Goal: Find specific page/section: Find specific page/section

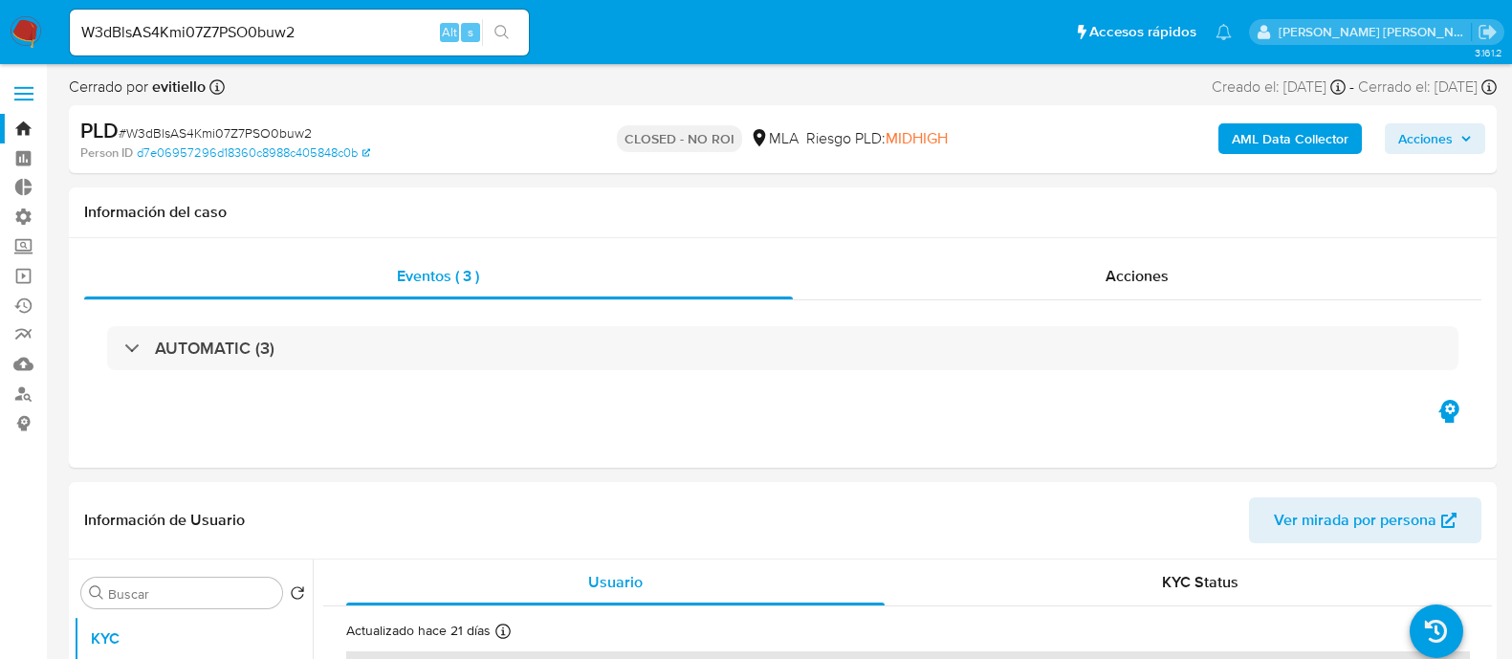
select select "10"
click at [389, 33] on input "W3dBlsAS4Kmi07Z7PSO0buw2" at bounding box center [299, 32] width 459 height 25
paste input "0oK6l7L1ZvhTMBbh4PvttoZX"
type input "0oK6l7L1ZvhTMBbh4PvttoZX"
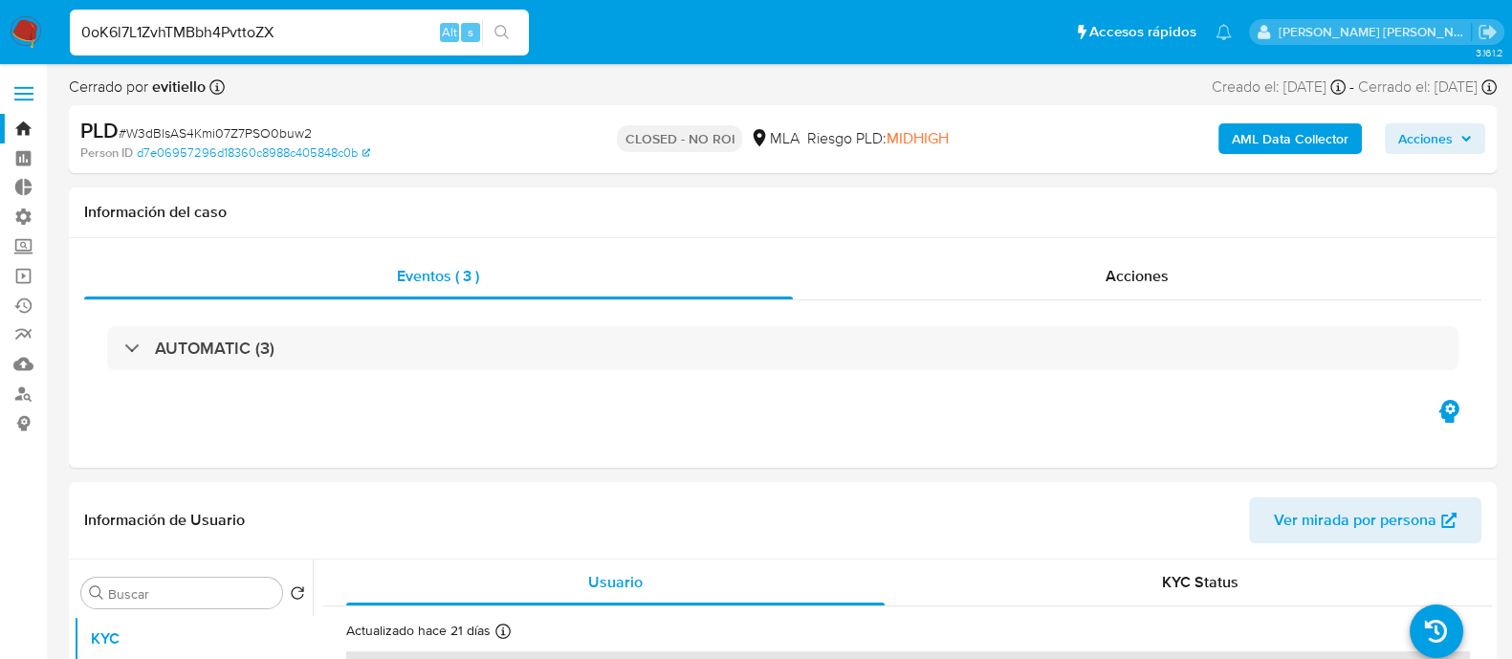
click at [513, 28] on button "search-icon" at bounding box center [501, 32] width 39 height 27
select select "10"
click at [256, 44] on input "0oK6l7L1ZvhTMBbh4PvttoZX" at bounding box center [299, 32] width 459 height 25
paste input "r5wAVymgzRROJDZUZ2YJzTpL"
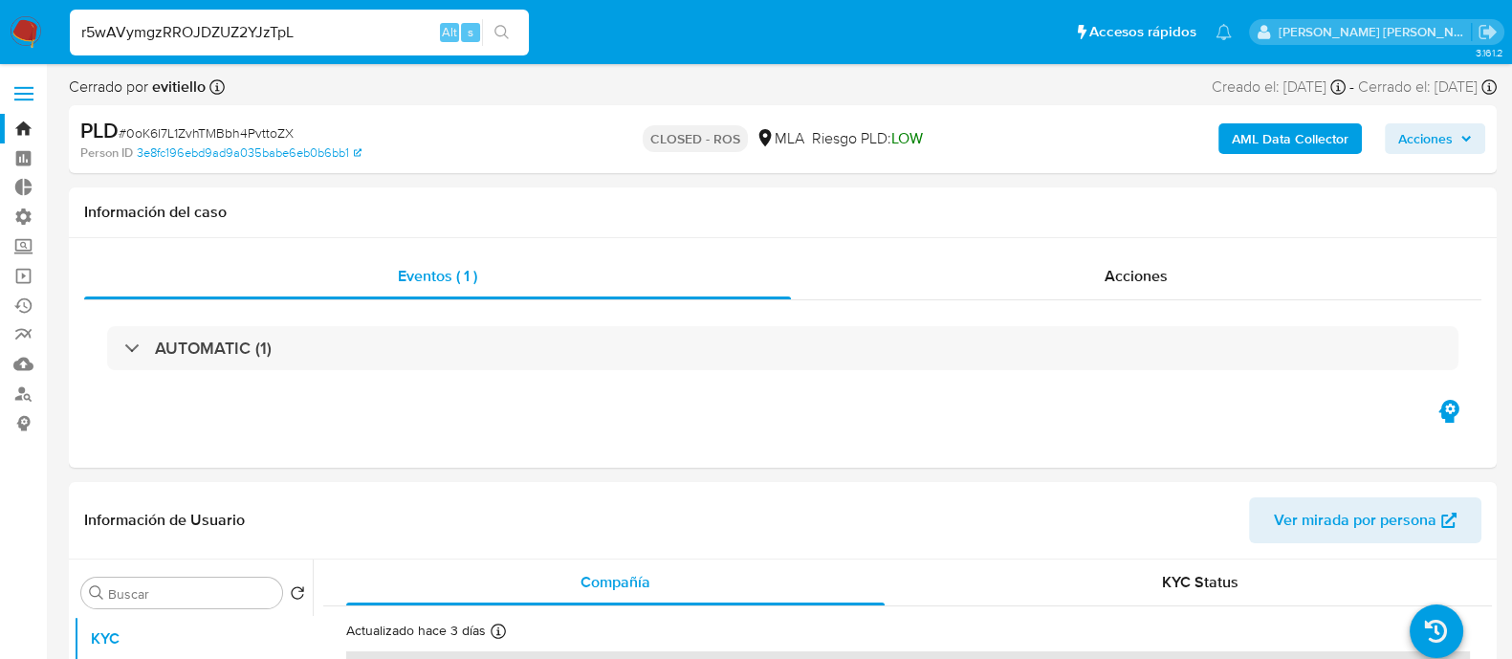
type input "r5wAVymgzRROJDZUZ2YJzTpL"
click at [492, 26] on button "search-icon" at bounding box center [501, 32] width 39 height 27
select select "10"
click at [354, 27] on input "r5wAVymgzRROJDZUZ2YJzTpL" at bounding box center [299, 32] width 459 height 25
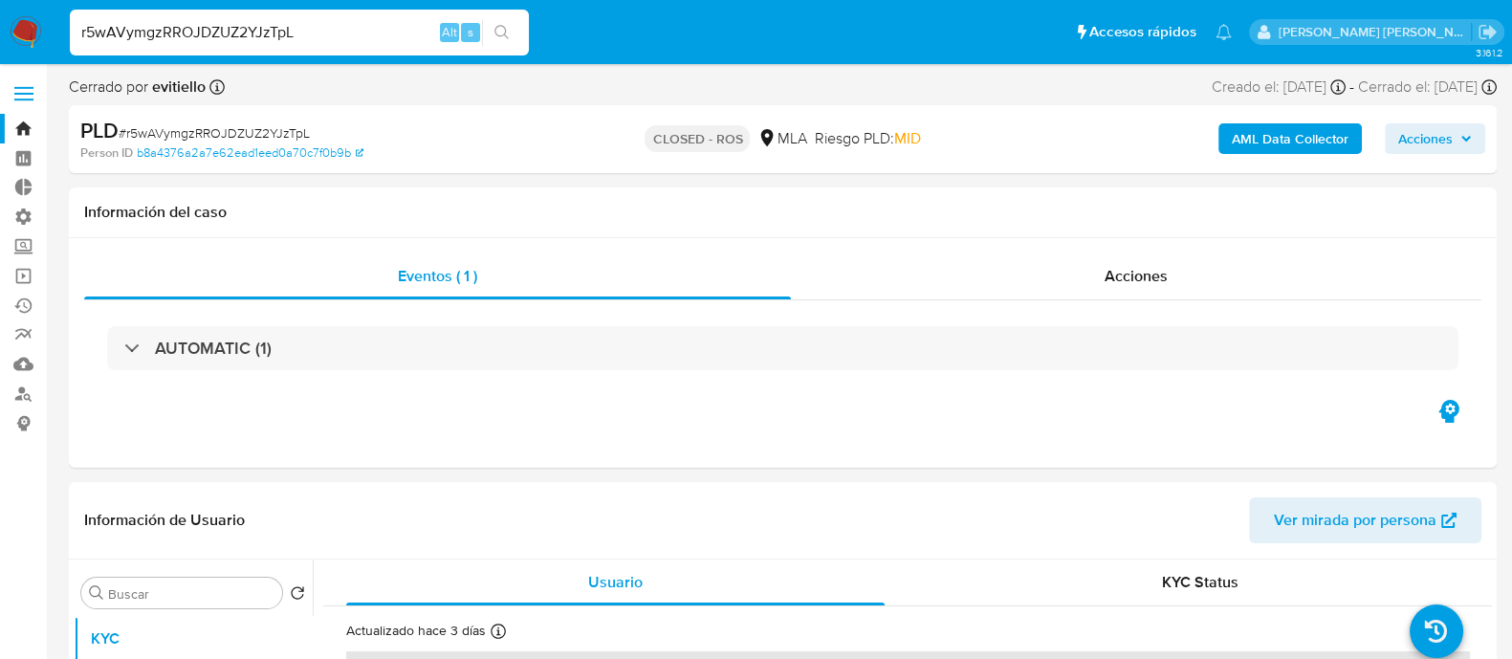
paste input "y5P3gzSHkV5xwwlkb4eDewQx"
type input "y5P3gzSHkV5xwwlkb4eDewQx"
click at [510, 32] on button "search-icon" at bounding box center [501, 32] width 39 height 27
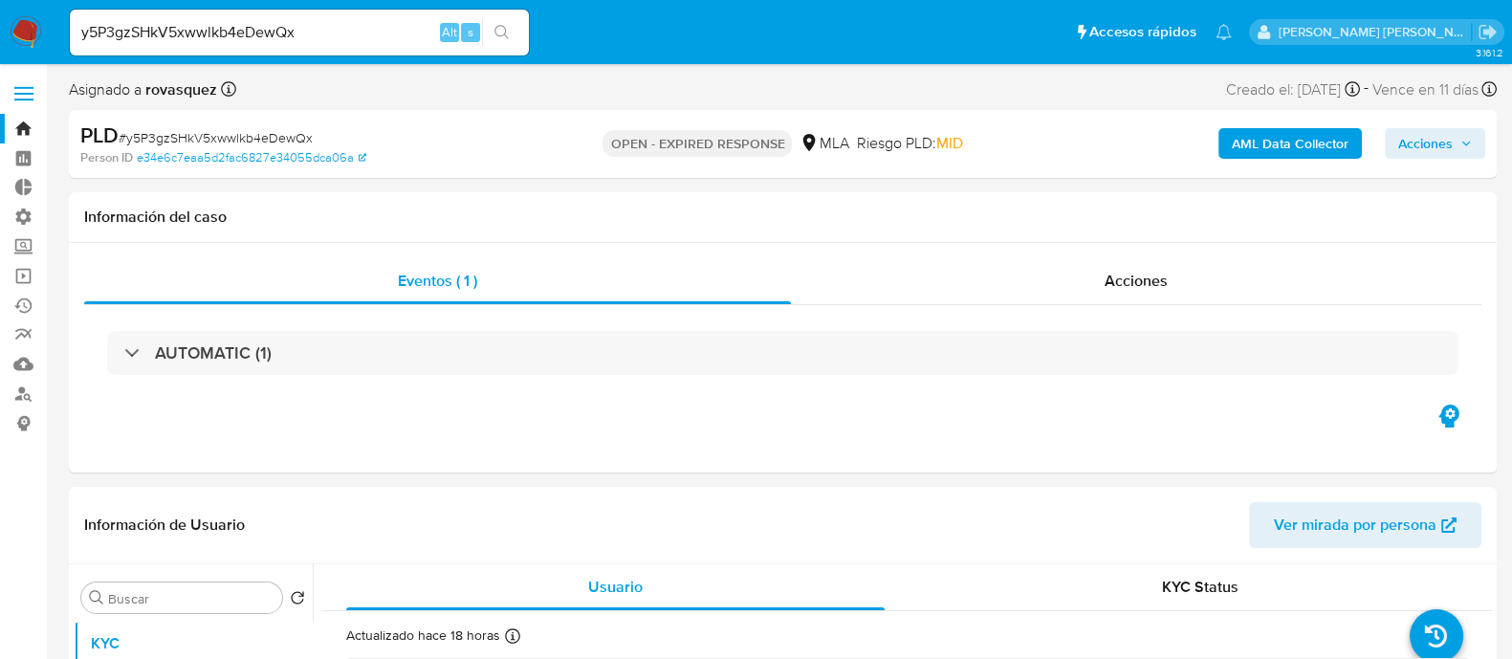
select select "10"
click at [251, 29] on input "y5P3gzSHkV5xwwlkb4eDewQx" at bounding box center [299, 32] width 459 height 25
paste input "DTlPZ3n4Ki0F8R0z8zw23iJR"
type input "DTlPZ3n4Ki0F8R0z8zw23iJR"
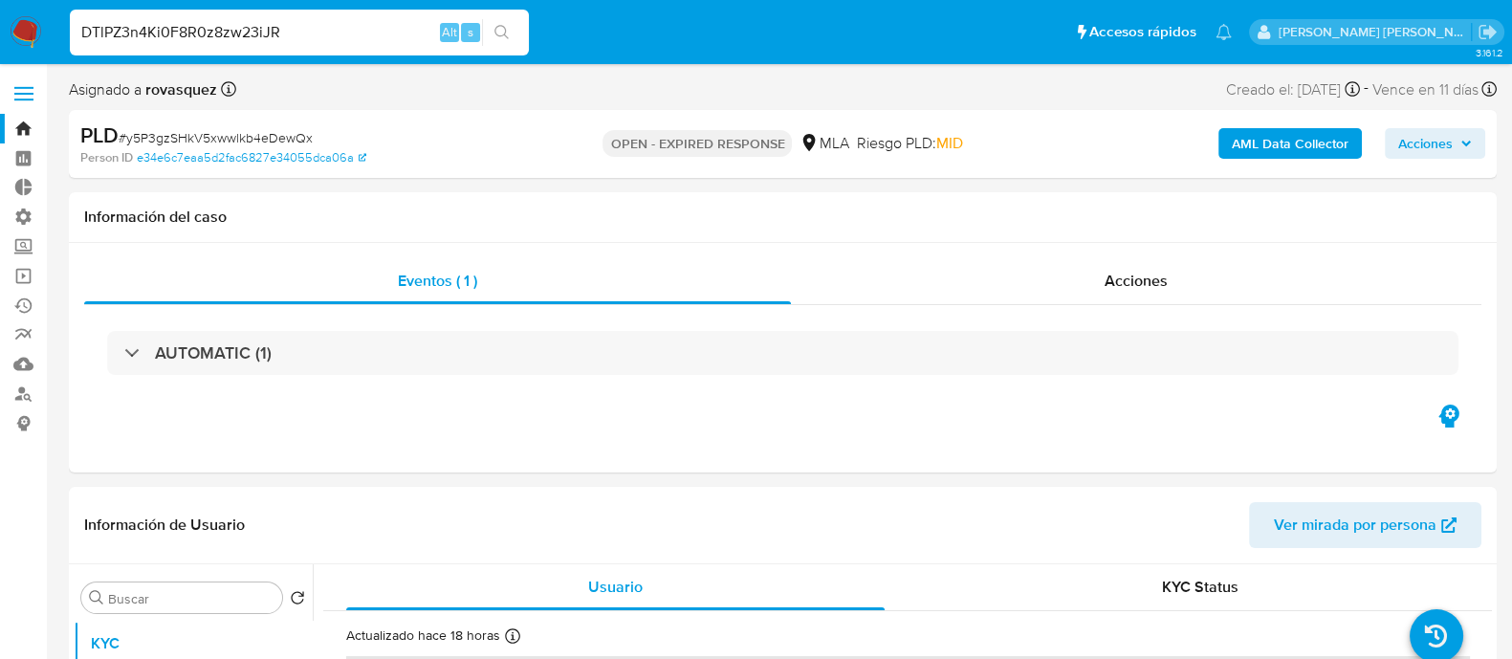
click at [495, 39] on icon "search-icon" at bounding box center [501, 32] width 15 height 15
select select "10"
click at [256, 31] on input "DTlPZ3n4Ki0F8R0z8zw23iJR" at bounding box center [299, 32] width 459 height 25
paste input "mgmzK3AtgfAHpjDMQh4lM1Zg"
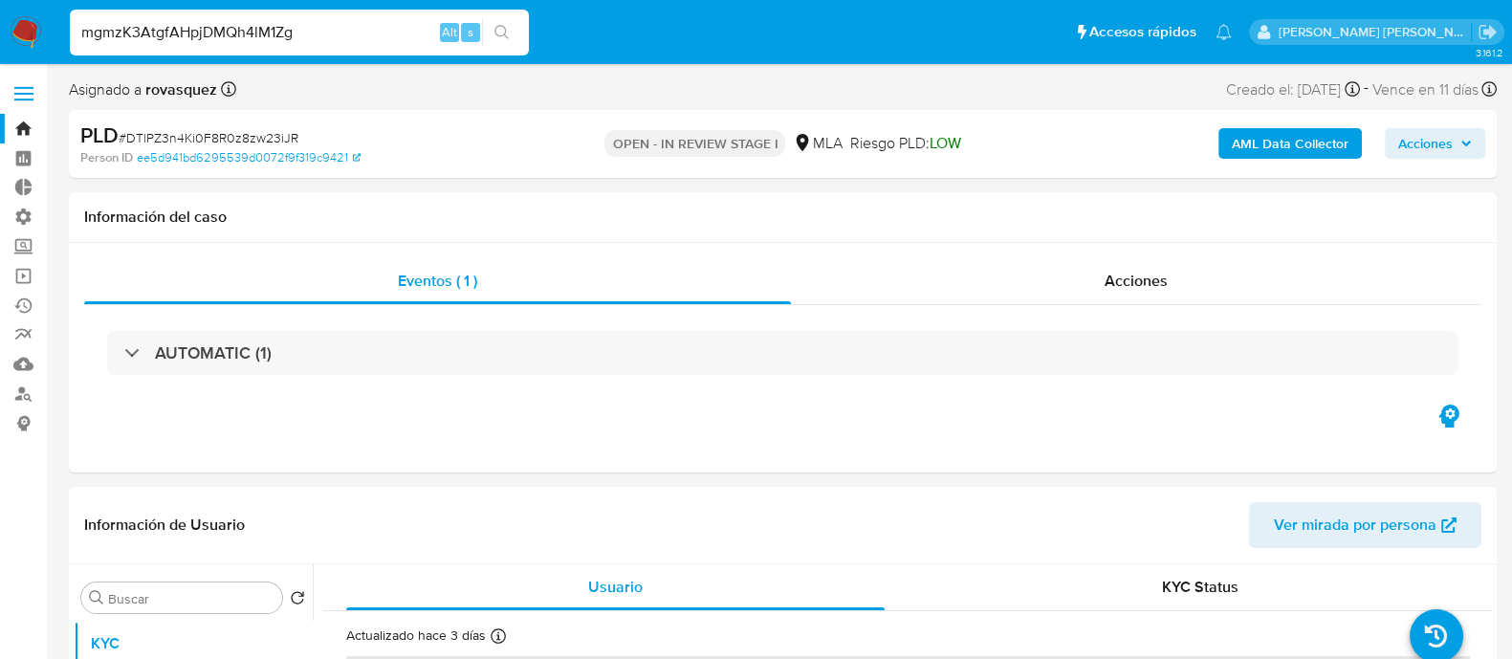
type input "mgmzK3AtgfAHpjDMQh4lM1Zg"
click at [501, 37] on icon "search-icon" at bounding box center [501, 32] width 15 height 15
select select "10"
click at [399, 32] on input "mgmzK3AtgfAHpjDMQh4lM1Zg" at bounding box center [299, 32] width 459 height 25
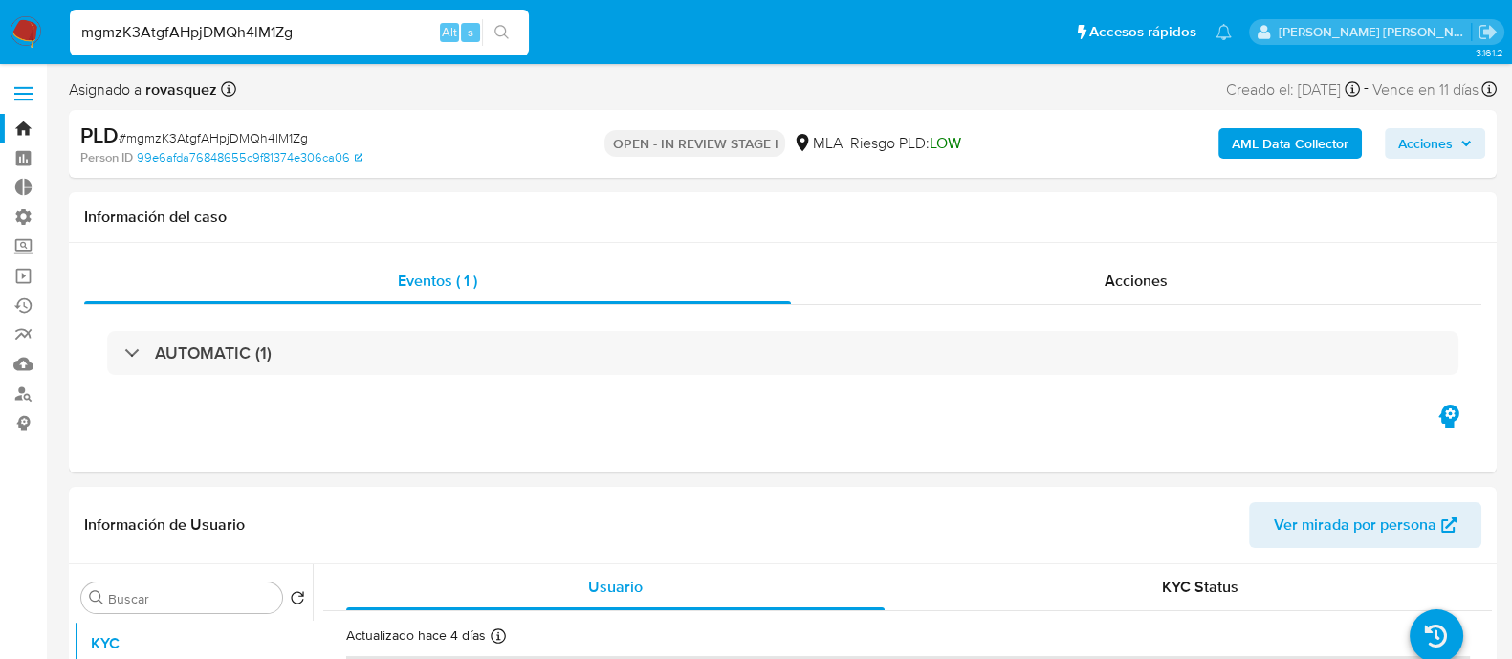
paste input "H8XX50sE3p7ymfX7UJgDAMA2"
type input "H8XX50sE3p7ymfX7UJgDAMA2"
click at [501, 31] on icon "search-icon" at bounding box center [501, 32] width 15 height 15
click at [365, 41] on input "H8XX50sE3p7ymfX7UJgDAMA2" at bounding box center [299, 32] width 459 height 25
select select "10"
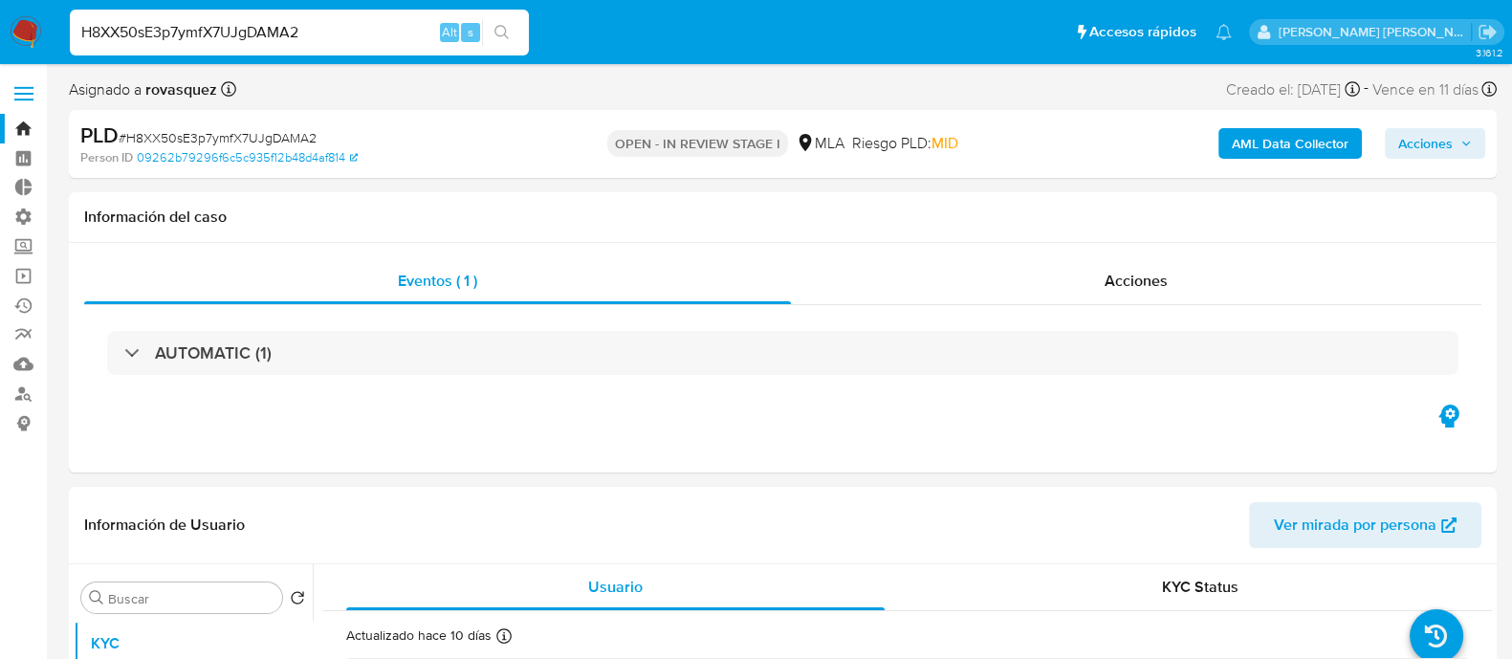
click at [365, 40] on input "H8XX50sE3p7ymfX7UJgDAMA2" at bounding box center [299, 32] width 459 height 25
paste input "5SqA4pI8k3UKwVeIYYBW4FgV"
type input "5SqA4pI8k3UKwVeIYYBW4FgV"
click at [501, 31] on icon "search-icon" at bounding box center [501, 32] width 15 height 15
select select "10"
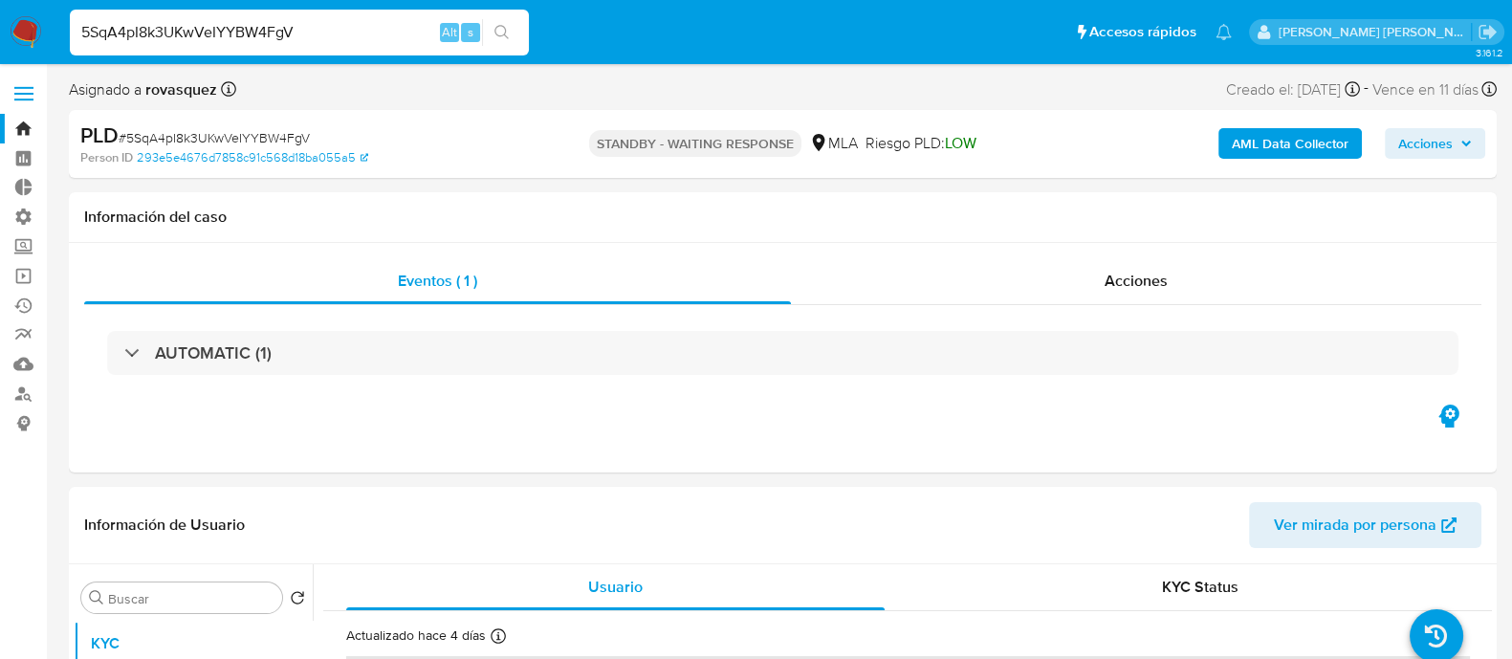
click at [214, 35] on input "5SqA4pI8k3UKwVeIYYBW4FgV" at bounding box center [299, 32] width 459 height 25
paste input "VmLJbridezC28t3VKhq1IwzP"
type input "VmLJbridezC28t3VKhq1IwzP"
click at [504, 27] on icon "search-icon" at bounding box center [501, 32] width 14 height 14
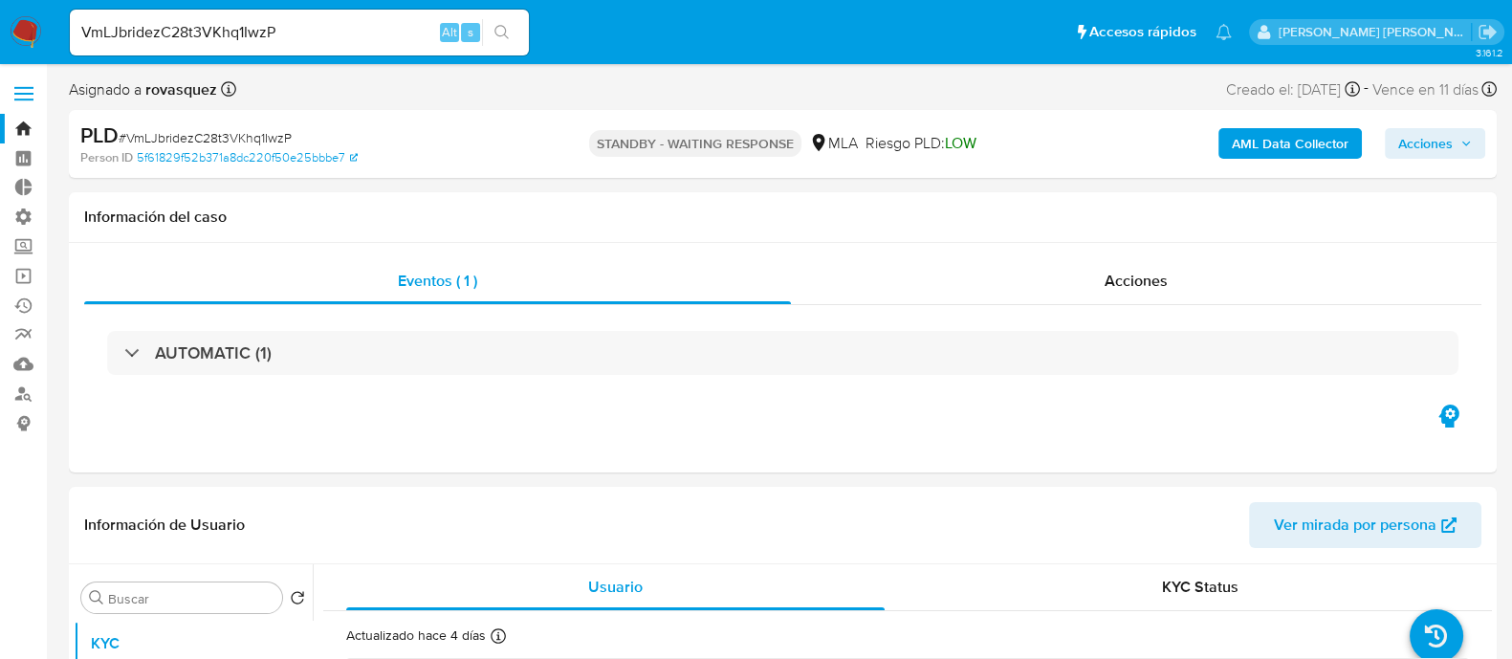
select select "10"
click at [329, 39] on input "VmLJbridezC28t3VKhq1IwzP" at bounding box center [299, 32] width 459 height 25
paste input "OVt5iRRLXcIPYY0pY4U4Wmli"
type input "OVt5iRRLXcIPYY0pY4U4Wmli"
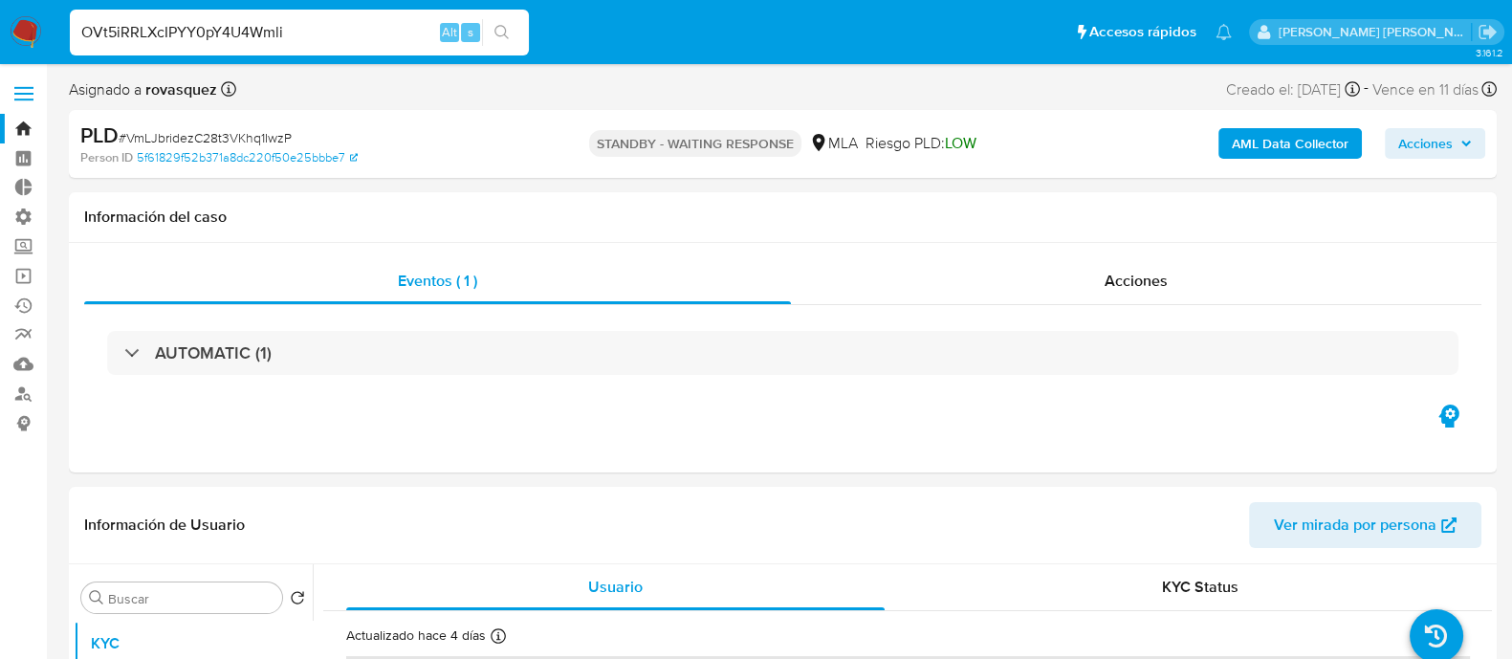
click at [517, 35] on button "search-icon" at bounding box center [501, 32] width 39 height 27
select select "10"
click at [379, 31] on input "OVt5iRRLXcIPYY0pY4U4Wmli" at bounding box center [299, 32] width 459 height 25
paste input "R5UpcXqGbjRaROhzUyYBuk5M"
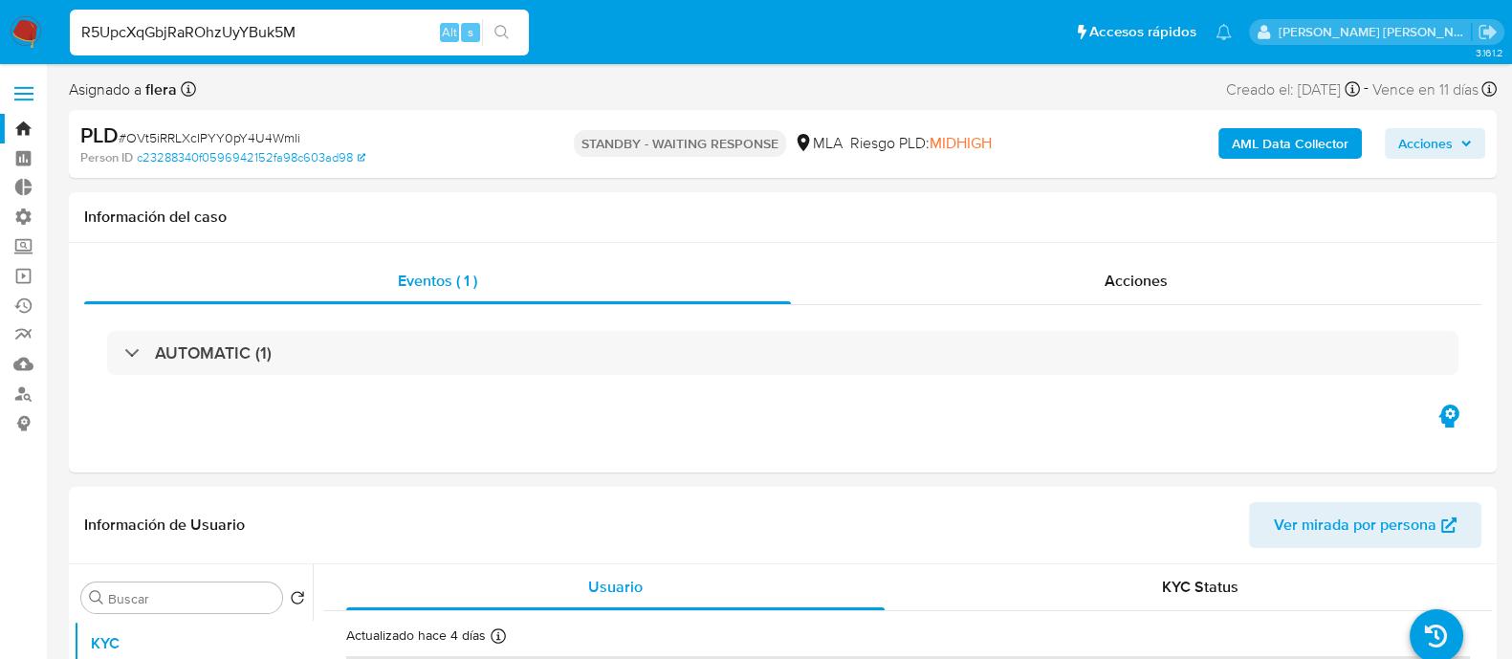
type input "R5UpcXqGbjRaROhzUyYBuk5M"
click at [501, 32] on icon "search-icon" at bounding box center [501, 32] width 15 height 15
select select "10"
click at [339, 24] on input "R5UpcXqGbjRaROhzUyYBuk5M" at bounding box center [299, 32] width 459 height 25
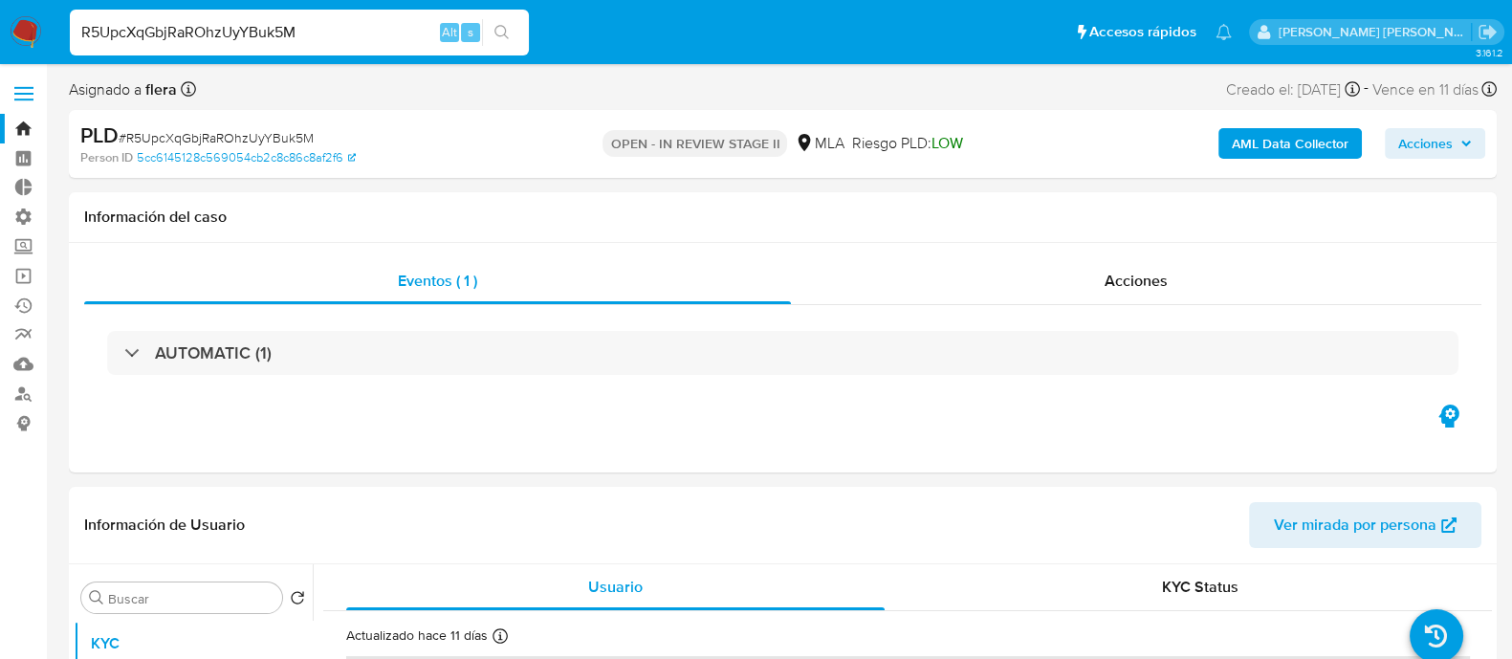
paste input "wIOZG5KxpLdEReP1ky8I1zMX"
type input "wIOZG5KxpLdEReP1ky8I1zMX"
click at [513, 28] on button "search-icon" at bounding box center [501, 32] width 39 height 27
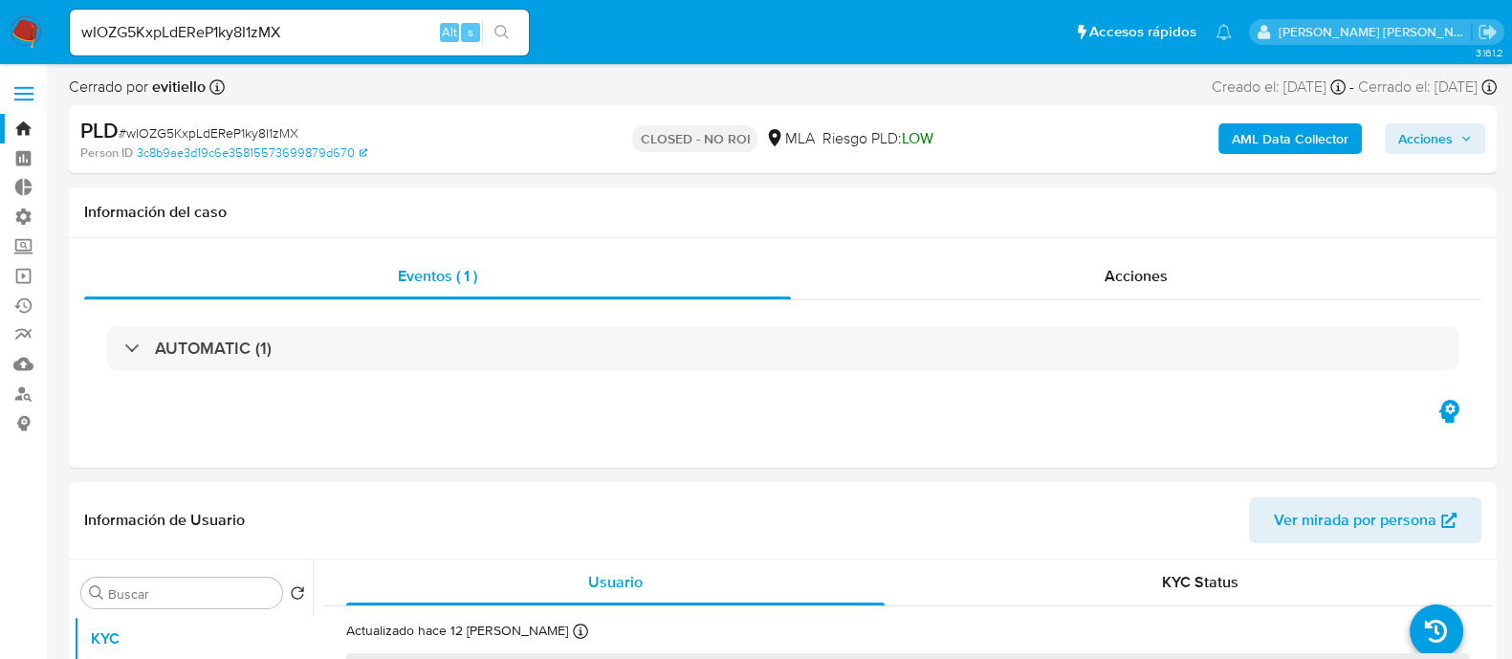
select select "10"
click at [341, 32] on input "wIOZG5KxpLdEReP1ky8I1zMX" at bounding box center [299, 32] width 459 height 25
paste input "xLrh96GFoevNQquOQNPzjH6C"
type input "xLrh96GFoevNQquOQNPzjH6C"
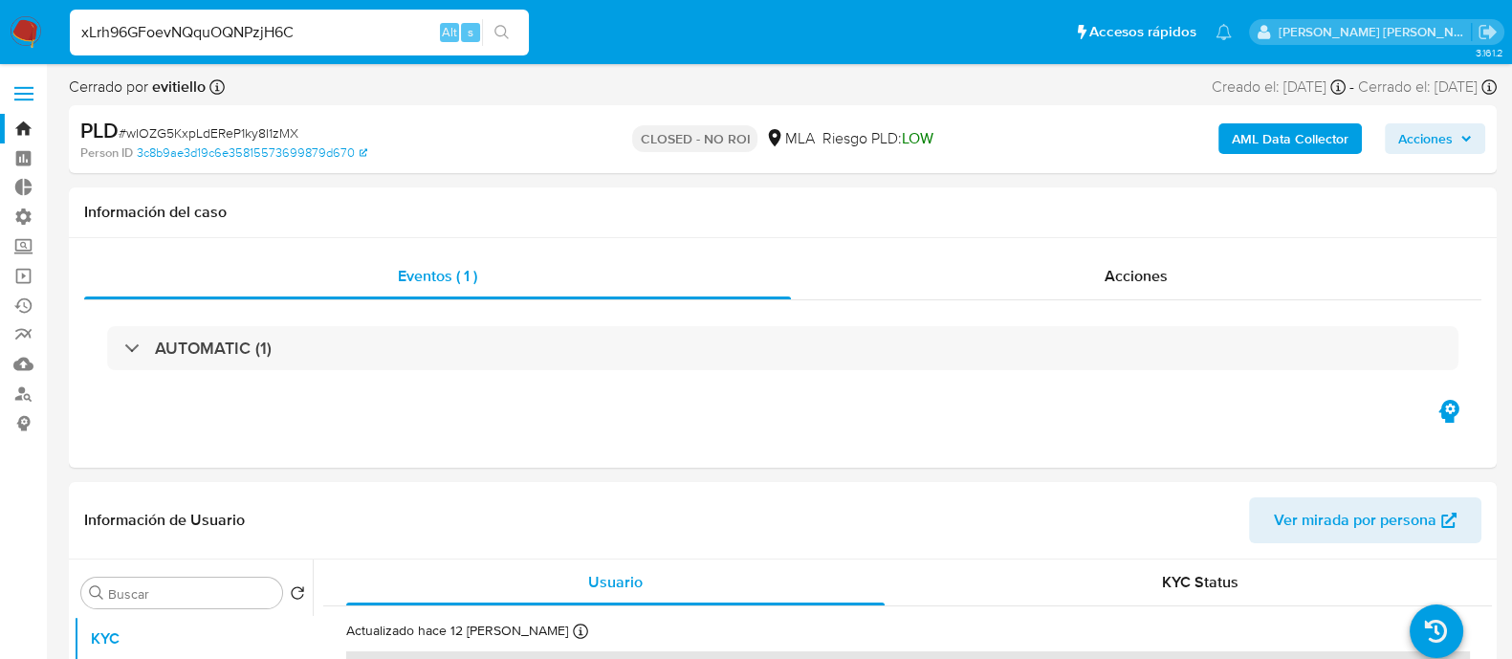
click at [516, 30] on button "search-icon" at bounding box center [501, 32] width 39 height 27
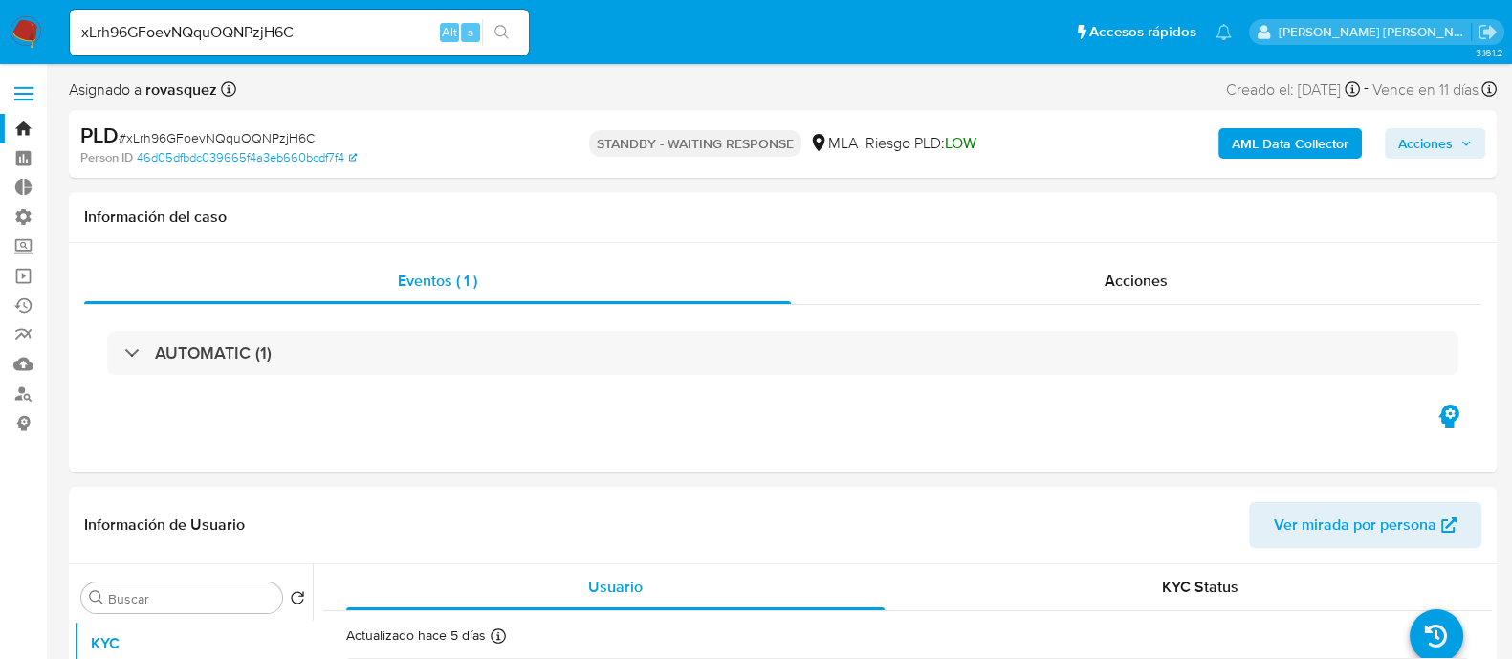
select select "10"
click at [386, 36] on input "xLrh96GFoevNQquOQNPzjH6C" at bounding box center [299, 32] width 459 height 25
paste input "61yMy2MwWloHkMRI6AQLFNNJ"
type input "61yMy2MwWloHkMRI6AQLFNNJ"
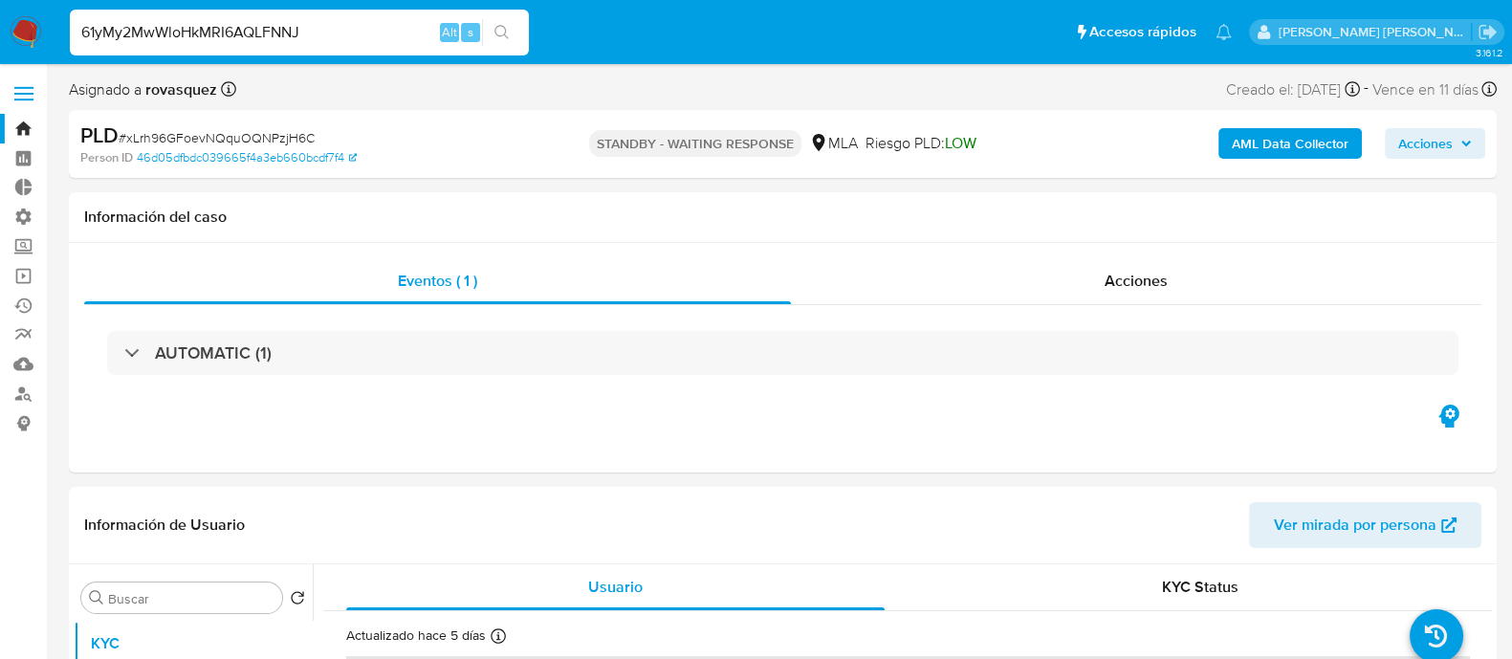
click at [505, 33] on icon "search-icon" at bounding box center [501, 32] width 14 height 14
select select "10"
click at [404, 32] on input "61yMy2MwWloHkMRI6AQLFNNJ" at bounding box center [299, 32] width 459 height 25
paste input "fYltkEhs4ikX8unzuBrs3N0d"
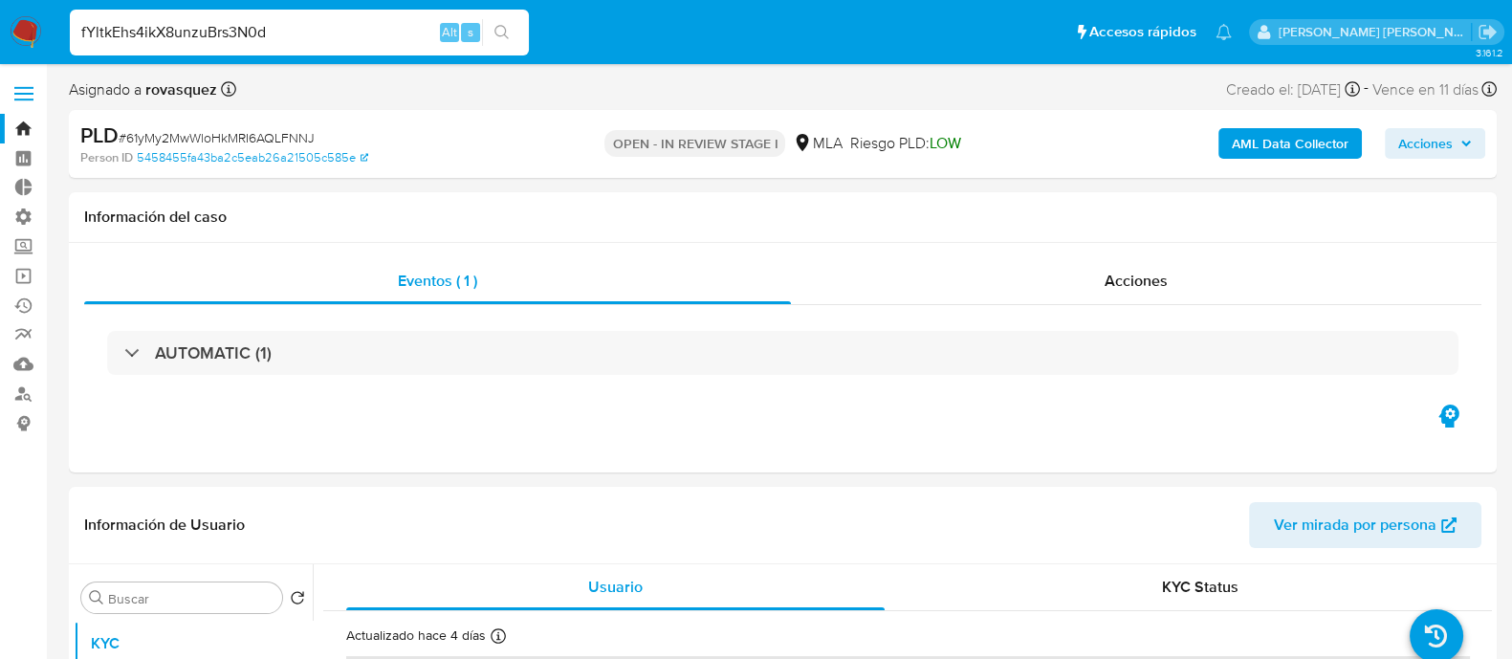
type input "fYltkEhs4ikX8unzuBrs3N0d"
click at [518, 27] on button "search-icon" at bounding box center [501, 32] width 39 height 27
select select "10"
click at [260, 21] on input "fYltkEhs4ikX8unzuBrs3N0d" at bounding box center [299, 32] width 459 height 25
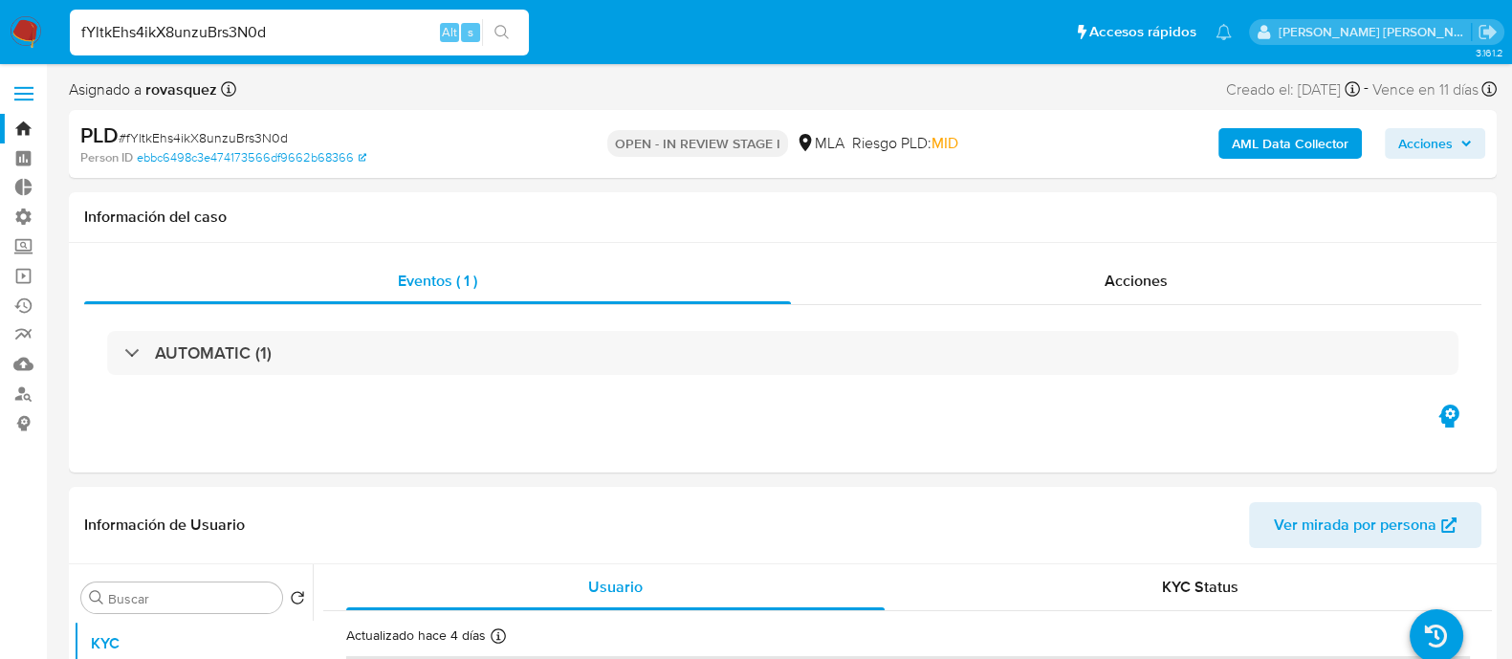
paste input "kJivr3i7IerOPVVGgbzVJenk"
type input "kJivr3i7IerOPVVGgbzVJenk"
click at [510, 35] on button "search-icon" at bounding box center [501, 32] width 39 height 27
select select "10"
click at [268, 33] on input "kJivr3i7IerOPVVGgbzVJenk" at bounding box center [299, 32] width 459 height 25
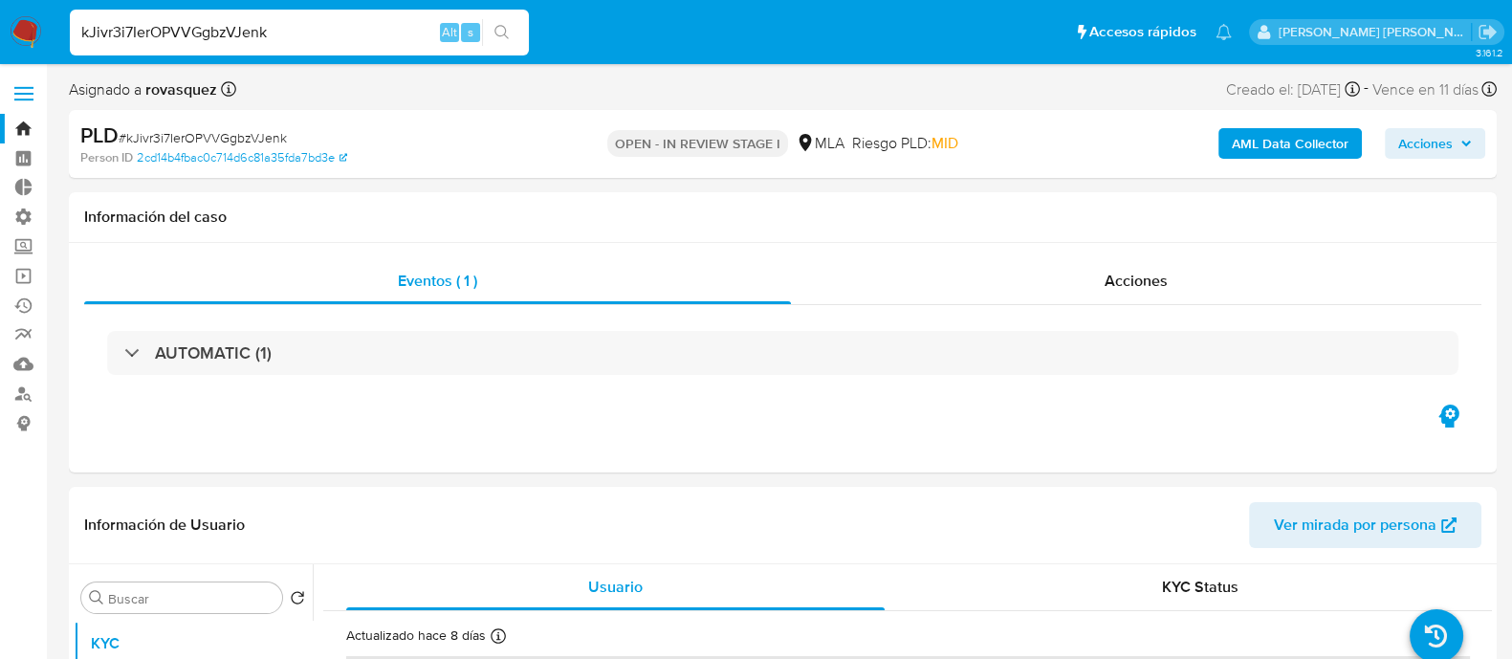
click at [268, 33] on input "kJivr3i7IerOPVVGgbzVJenk" at bounding box center [299, 32] width 459 height 25
paste input "itk3APk3A9nxVblxJouWW3st"
type input "itk3APk3A9nxVblxJouWW3st"
click at [507, 40] on button "search-icon" at bounding box center [501, 32] width 39 height 27
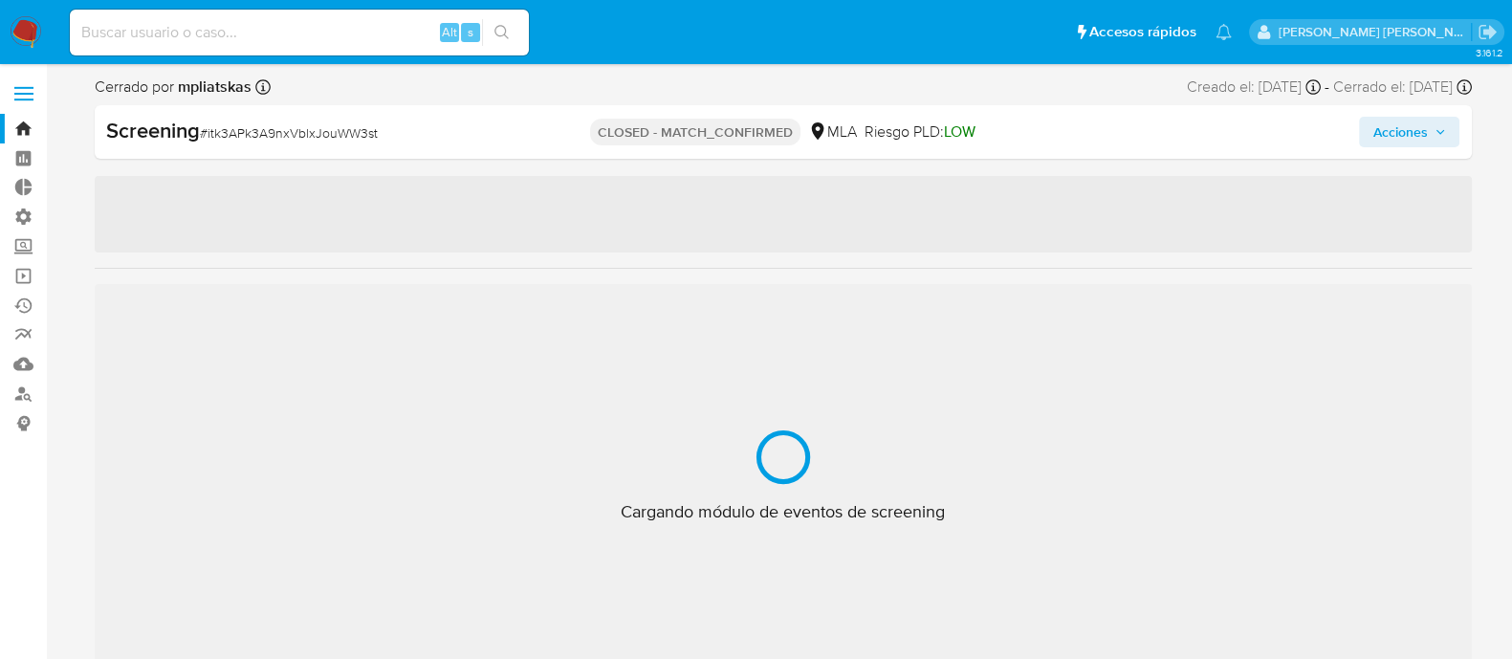
select select "10"
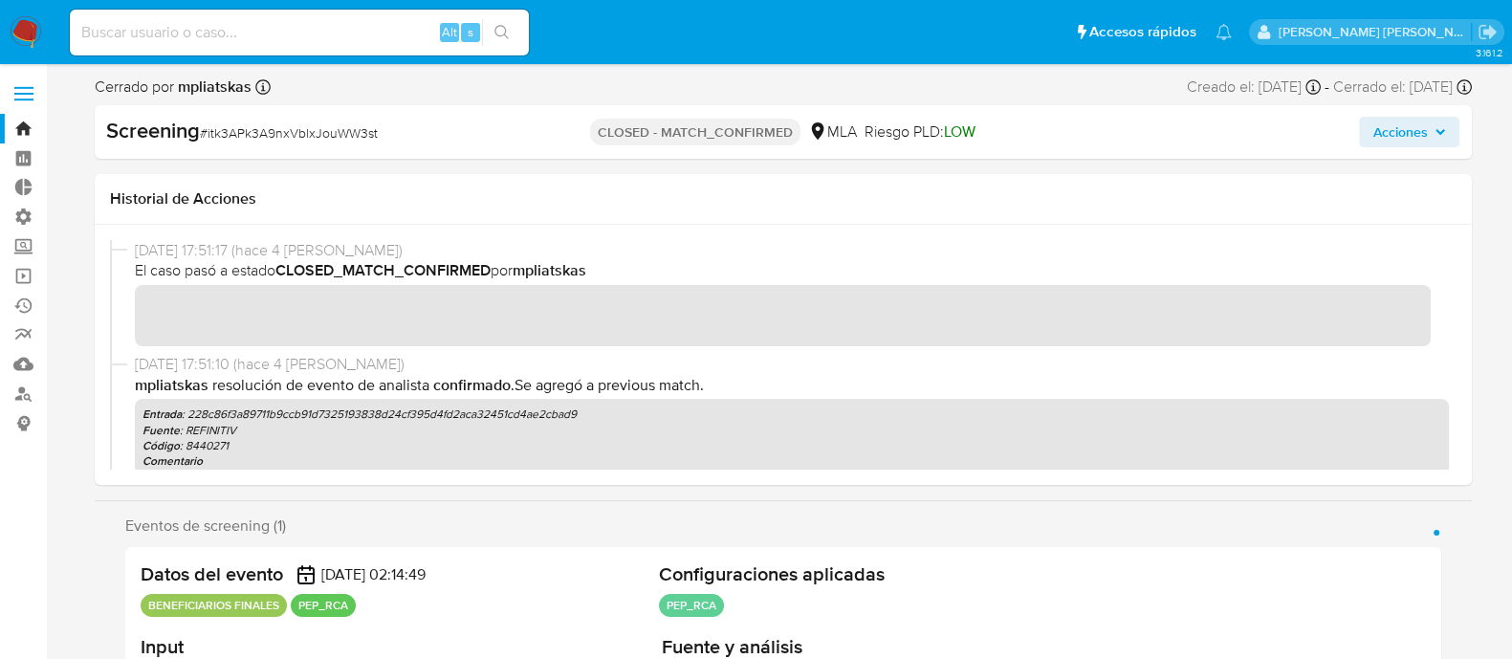
click at [238, 47] on div "Alt s" at bounding box center [299, 33] width 459 height 46
click at [313, 38] on input at bounding box center [299, 32] width 459 height 25
paste input "6TkyITrOay0AGZG2pUHK1STO"
type input "6TkyITrOay0AGZG2pUHK1STO"
click at [501, 31] on icon "search-icon" at bounding box center [501, 32] width 15 height 15
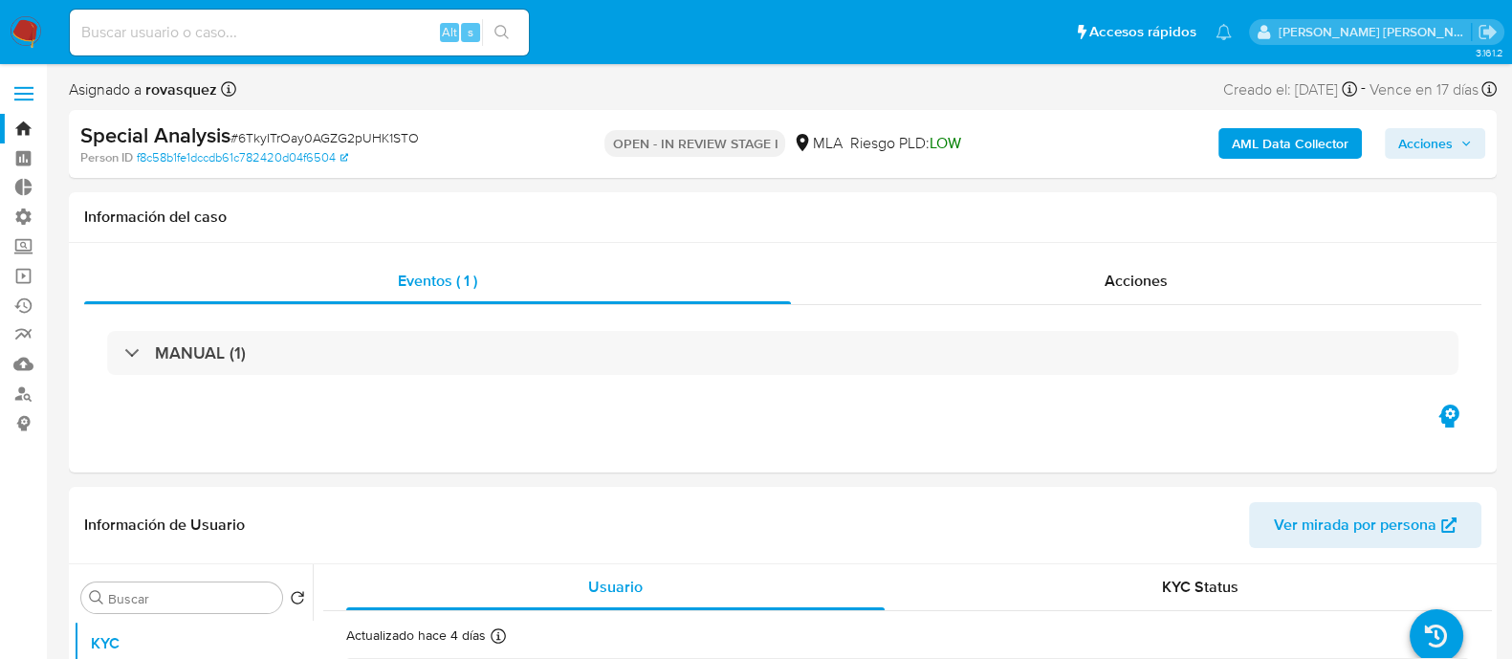
select select "10"
click at [220, 21] on input at bounding box center [299, 32] width 459 height 25
paste input "JgyhaQMAM9dRSnZdrRHhzl7s"
type input "JgyhaQMAM9dRSnZdrRHhzl7s"
click at [497, 34] on icon "search-icon" at bounding box center [501, 32] width 14 height 14
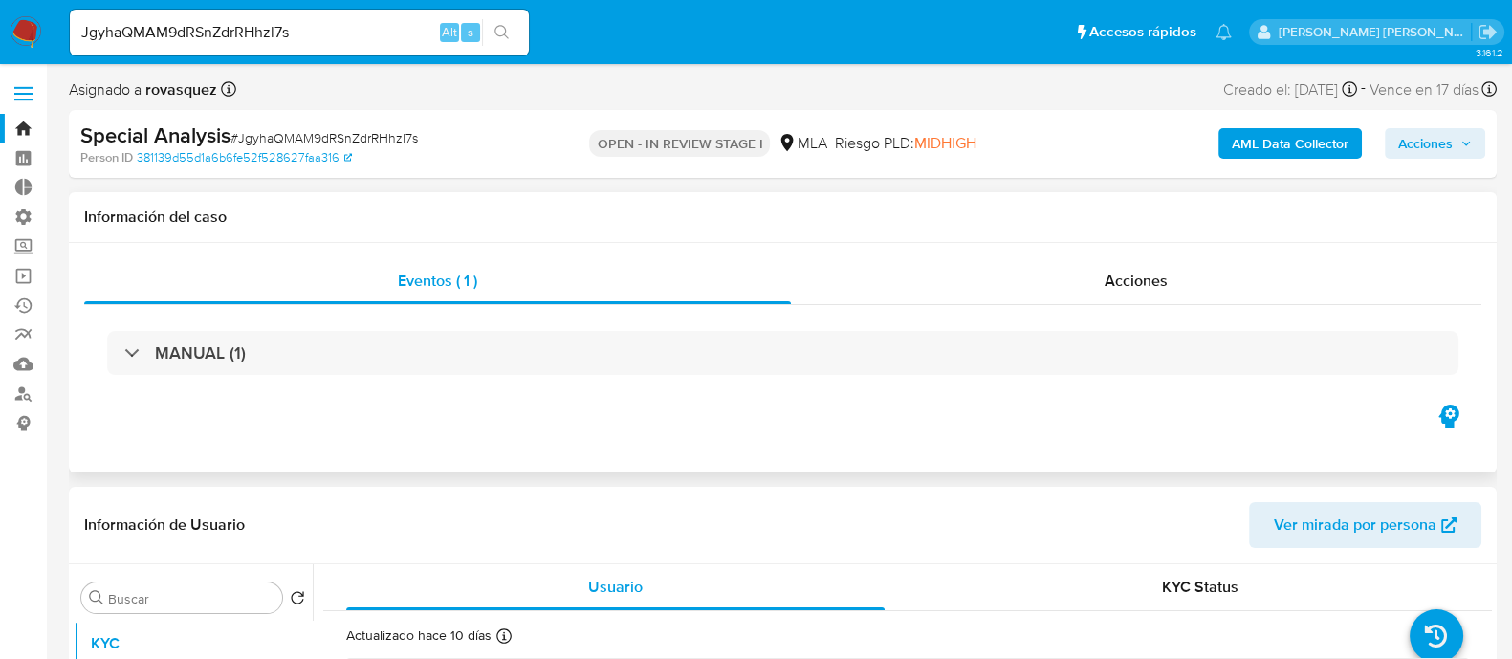
select select "10"
